Goal: Information Seeking & Learning: Learn about a topic

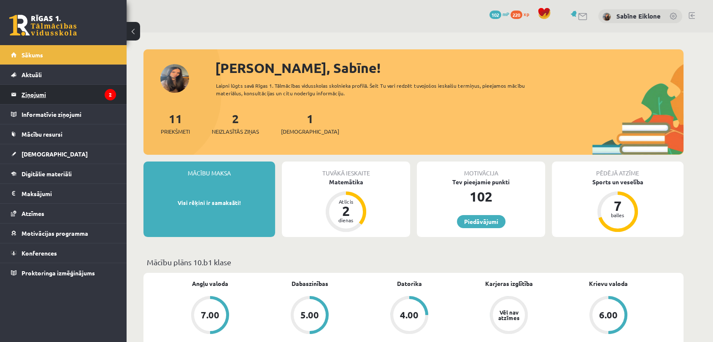
click at [73, 93] on legend "Ziņojumi 2" at bounding box center [69, 94] width 95 height 19
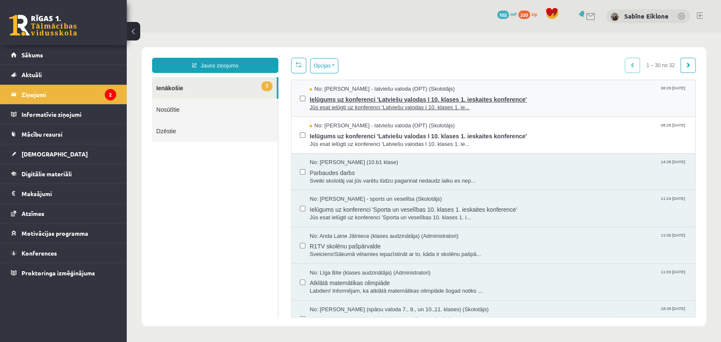
click at [418, 101] on span "Ielūgums uz konferenci 'Latviešu valodas I 10. klases 1. ieskaites konference'" at bounding box center [497, 98] width 377 height 11
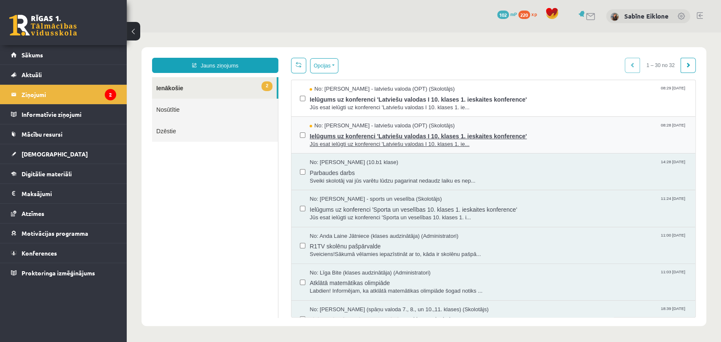
click at [374, 127] on span "No: Laila Jirgensone - latviešu valoda (OPT) (Skolotājs)" at bounding box center [381, 126] width 145 height 8
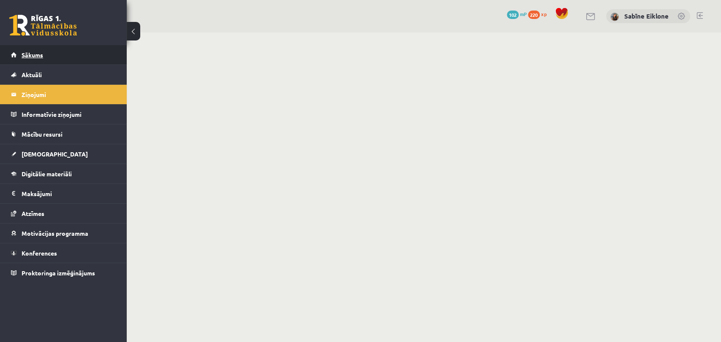
click at [43, 59] on link "Sākums" at bounding box center [63, 54] width 105 height 19
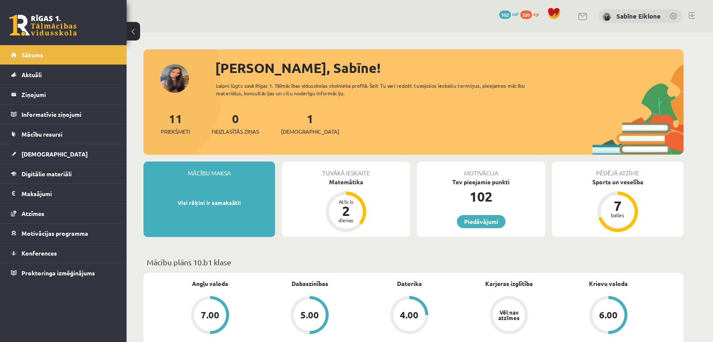
scroll to position [141, 0]
